Goal: Task Accomplishment & Management: Use online tool/utility

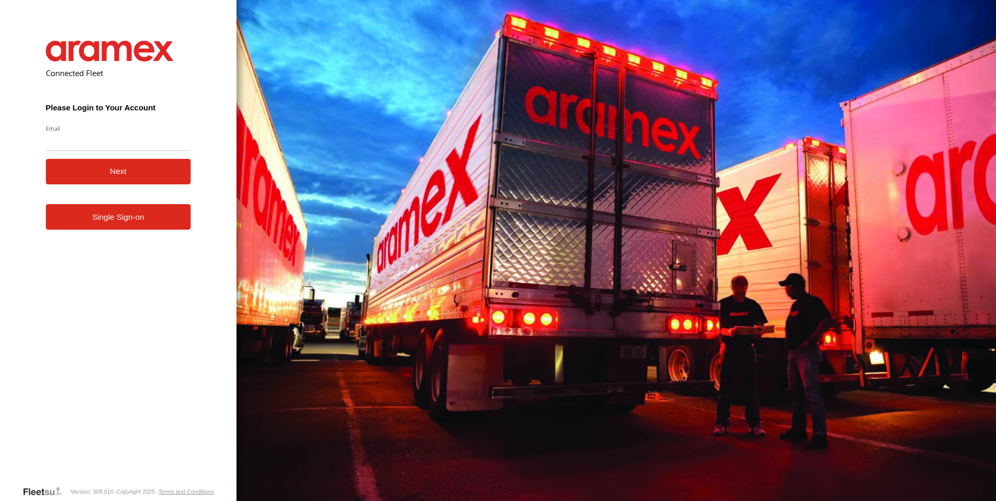
click at [123, 229] on link "Single Sign-on" at bounding box center [118, 217] width 145 height 26
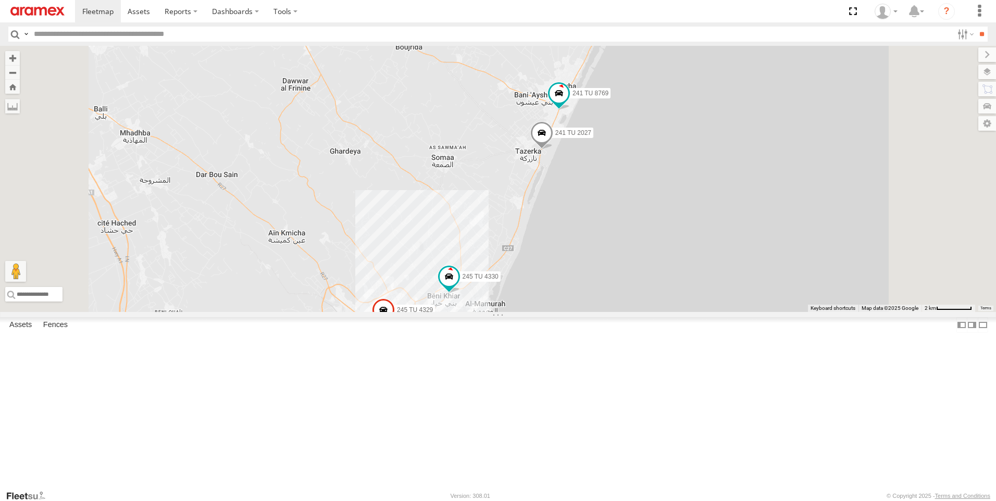
click at [538, 312] on div "241 TU 2027 245 TU 4330 241 TU 8769 247 TU 7028 231 TU 3162 245 TU 4329 246 TU …" at bounding box center [498, 179] width 996 height 266
